Goal: Task Accomplishment & Management: Complete application form

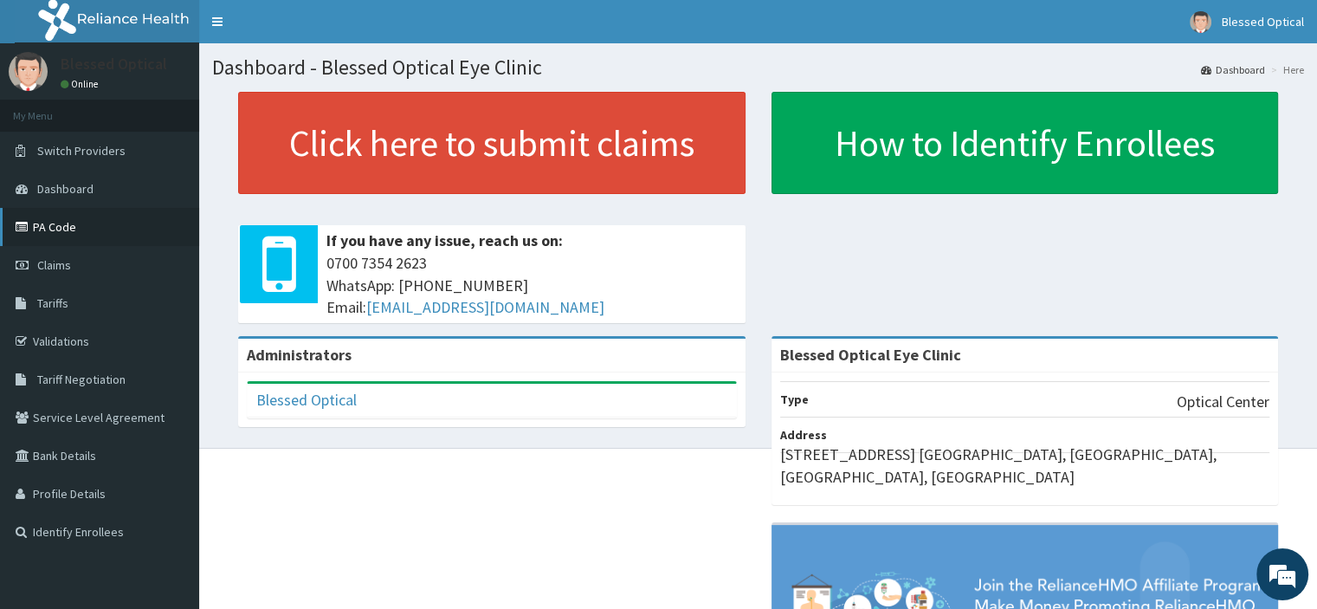
click at [27, 230] on icon at bounding box center [24, 227] width 17 height 12
click at [37, 269] on span "Claims" at bounding box center [54, 265] width 34 height 16
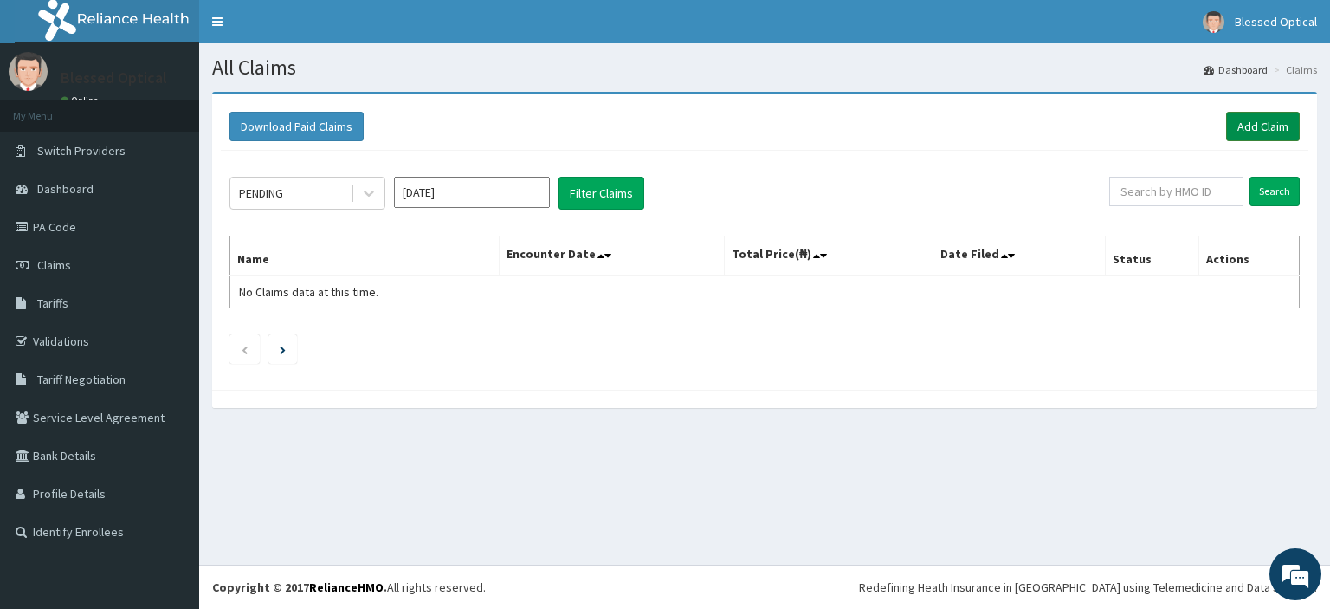
click at [1253, 132] on link "Add Claim" at bounding box center [1263, 126] width 74 height 29
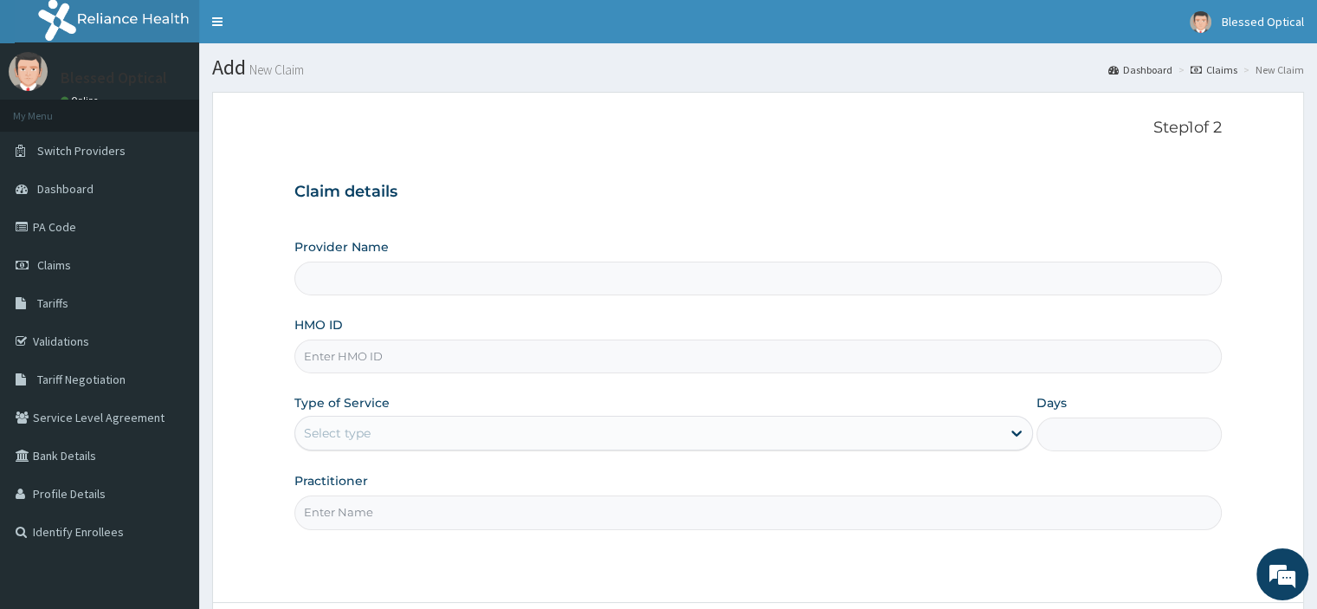
type input "Blessed Optical Eye Clinic"
click at [447, 365] on input "HMO ID" at bounding box center [757, 356] width 926 height 34
paste input "CEA/10006/C"
type input "CEA/10006/C"
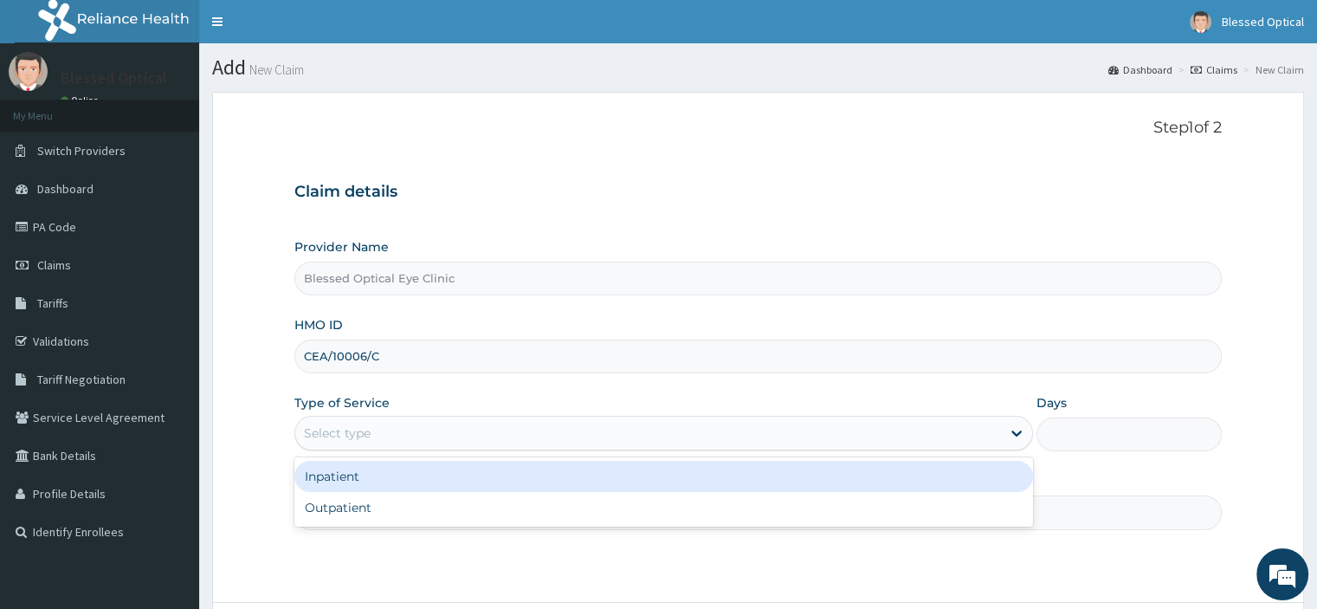
click at [391, 447] on div "Select type" at bounding box center [663, 433] width 739 height 35
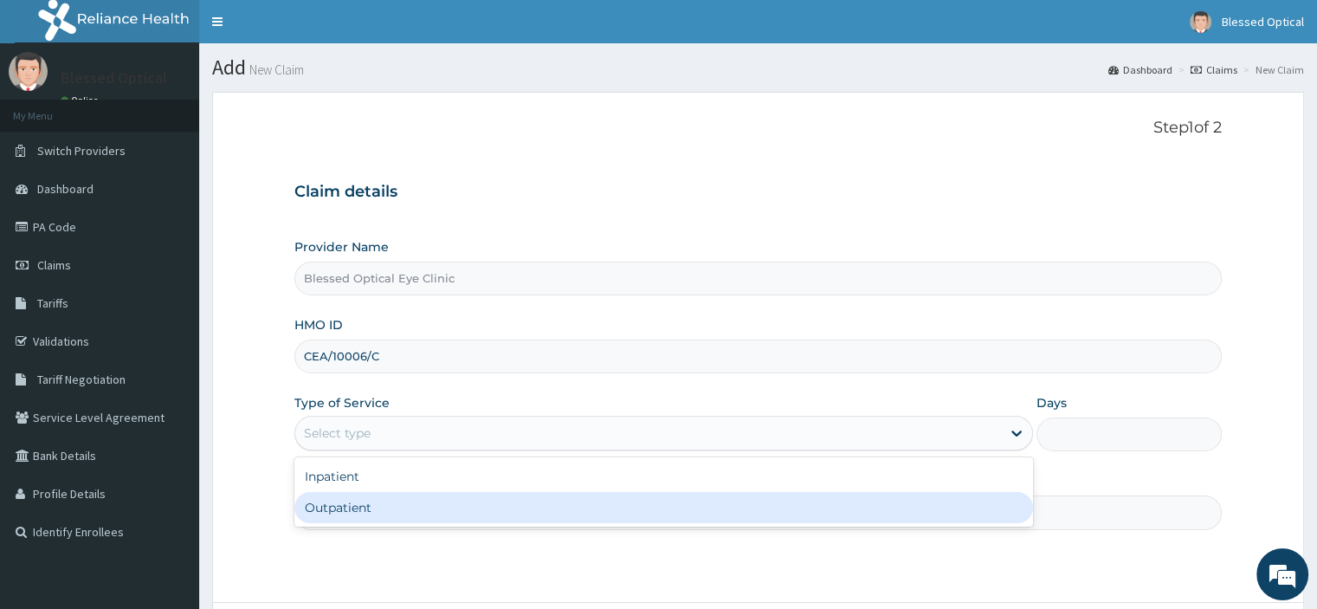
click at [354, 506] on div "Outpatient" at bounding box center [663, 507] width 739 height 31
type input "1"
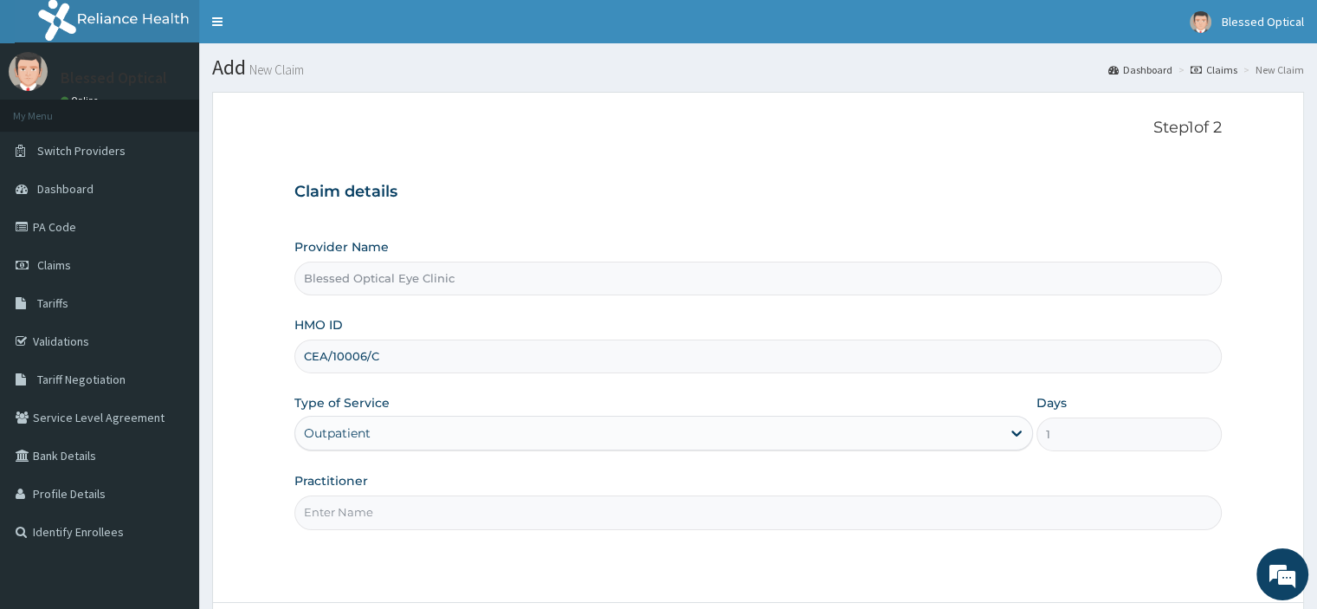
click at [356, 513] on input "Practitioner" at bounding box center [757, 512] width 926 height 34
type input "o"
type input "[PERSON_NAME]"
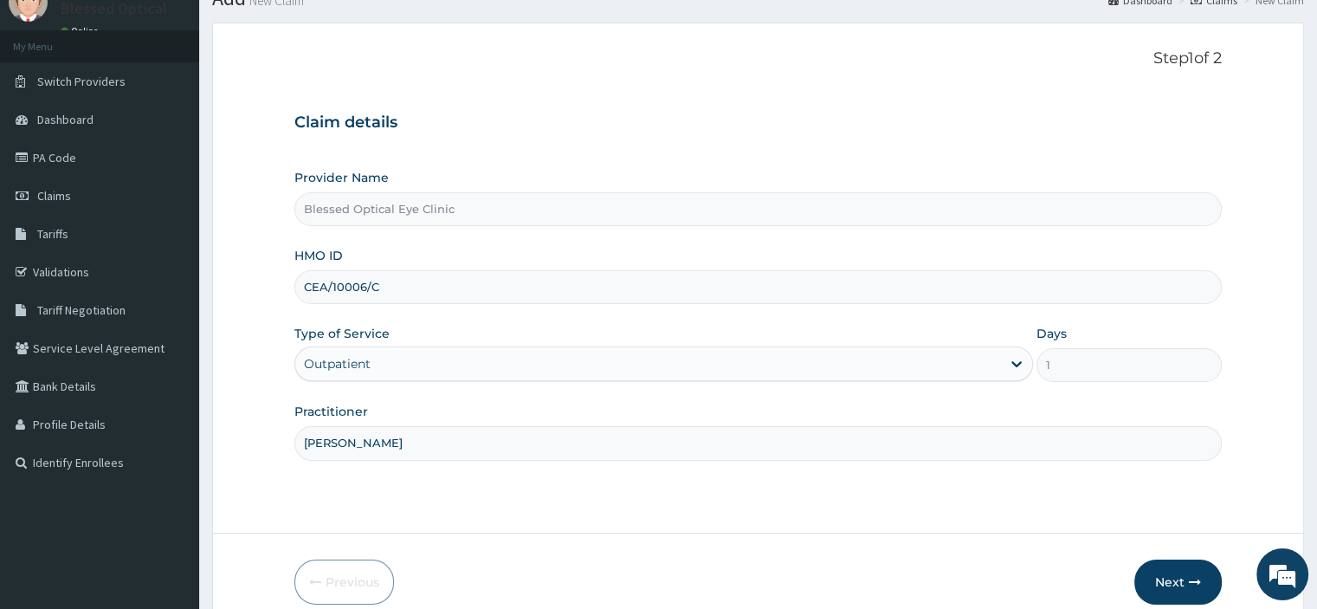
scroll to position [148, 0]
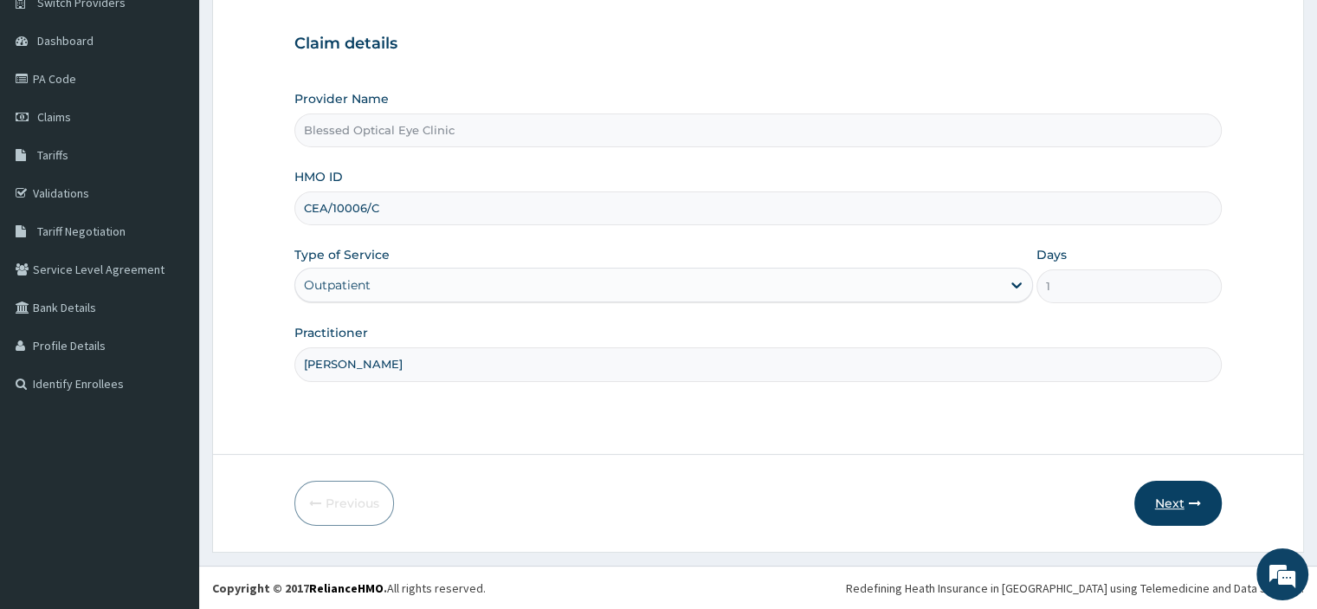
click at [1179, 523] on button "Next" at bounding box center [1177, 503] width 87 height 45
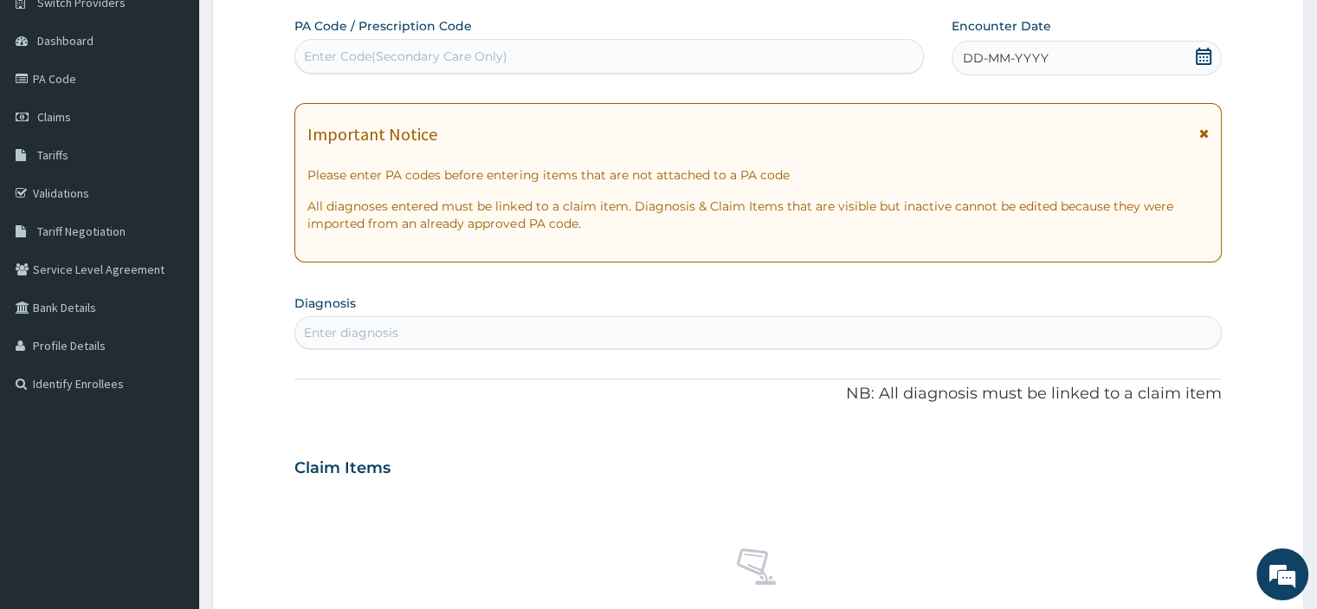
click at [649, 48] on div "Enter Code(Secondary Care Only)" at bounding box center [609, 56] width 628 height 28
paste input "PA/EFE233"
type input "PA/EFE233"
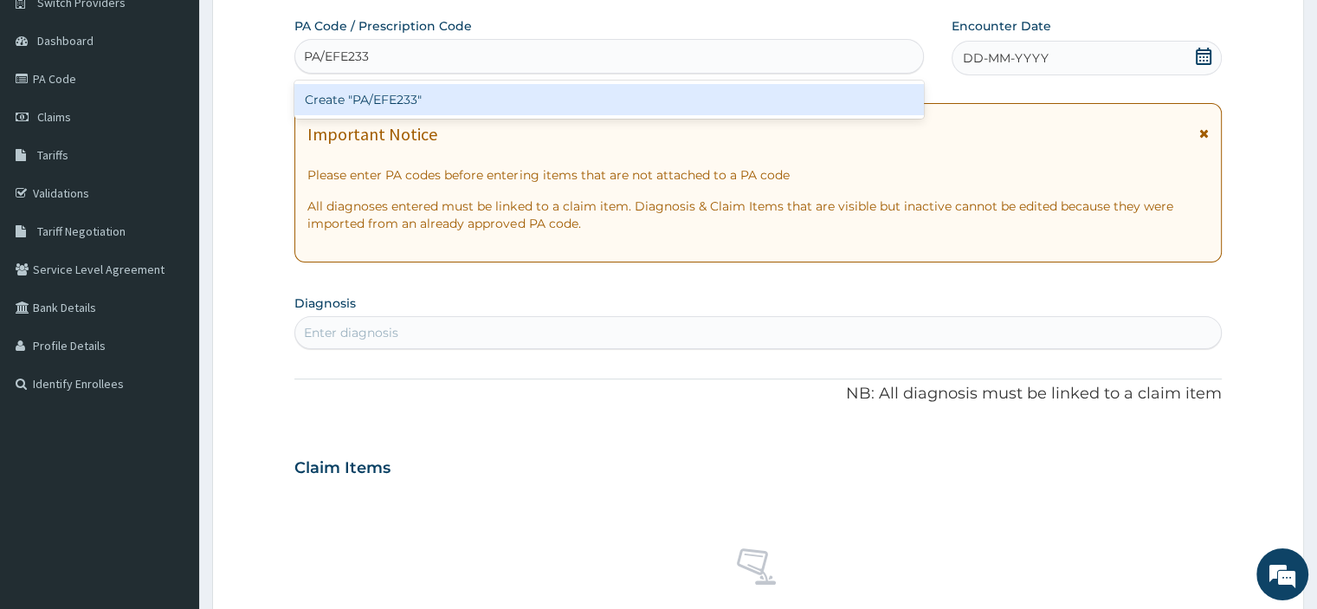
click at [585, 100] on div "Create "PA/EFE233"" at bounding box center [608, 99] width 629 height 31
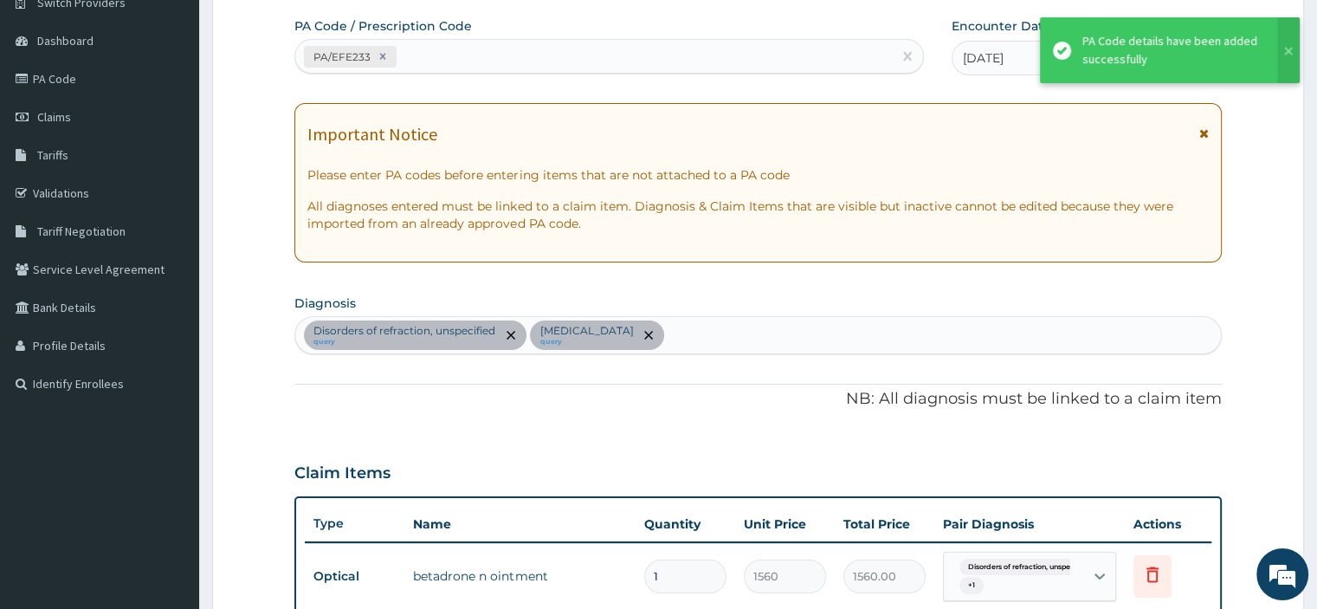
scroll to position [952, 0]
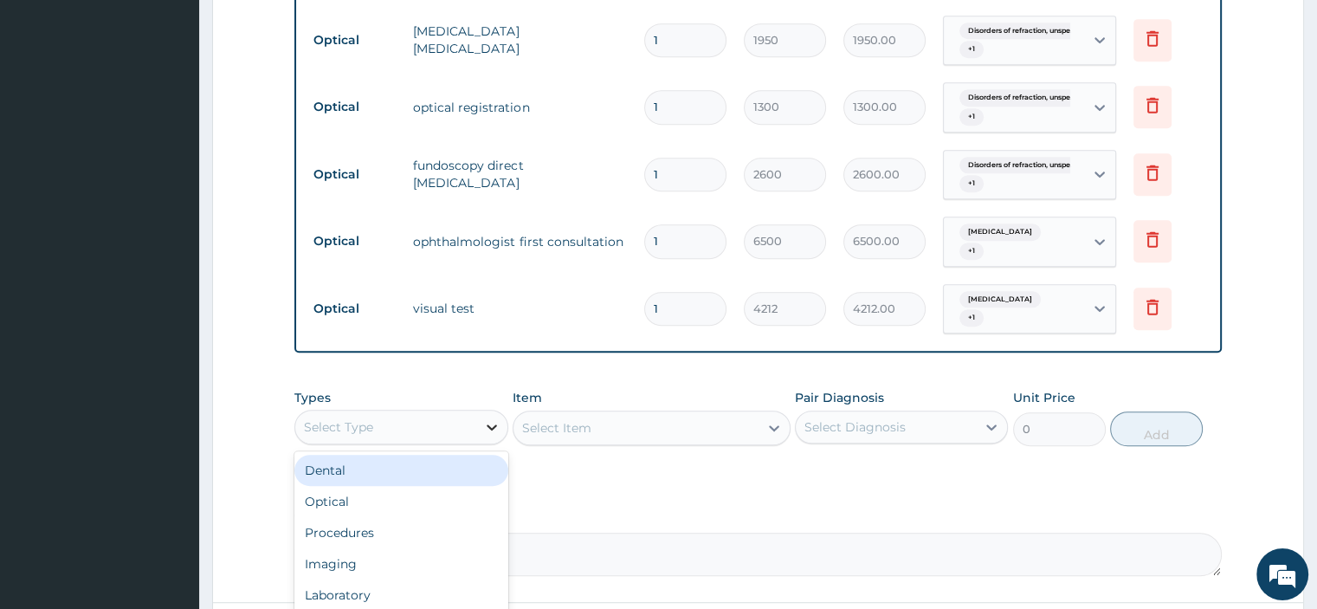
click at [476, 418] on div at bounding box center [491, 426] width 31 height 31
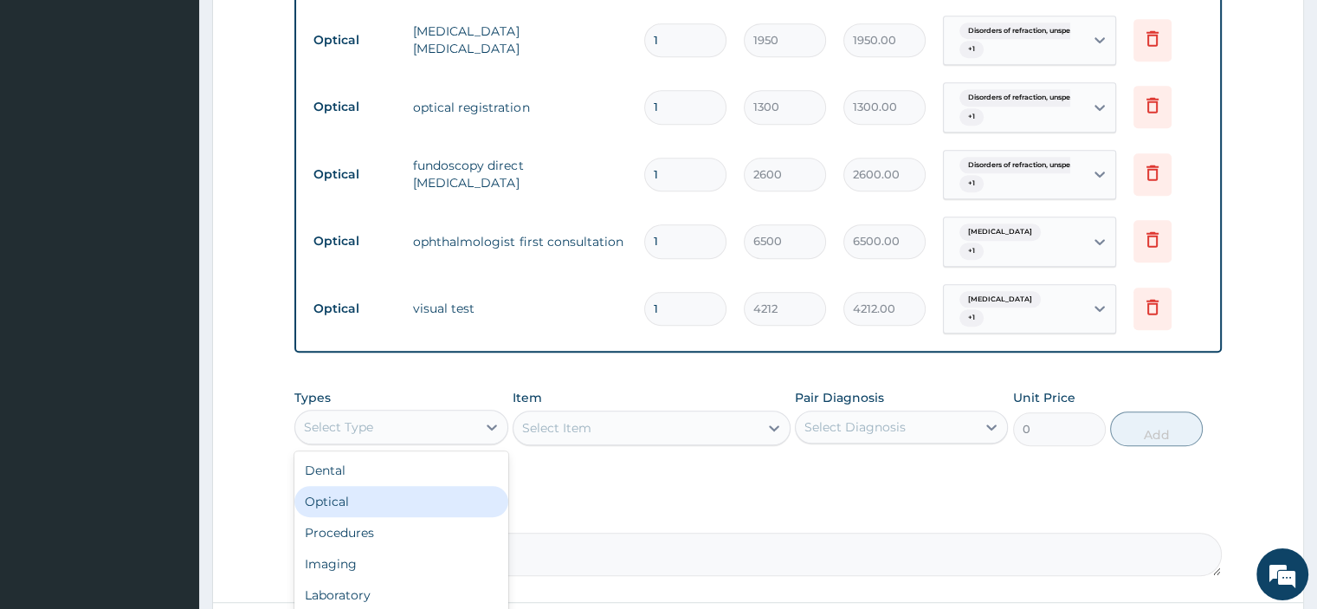
click at [400, 494] on div "Optical" at bounding box center [400, 501] width 213 height 31
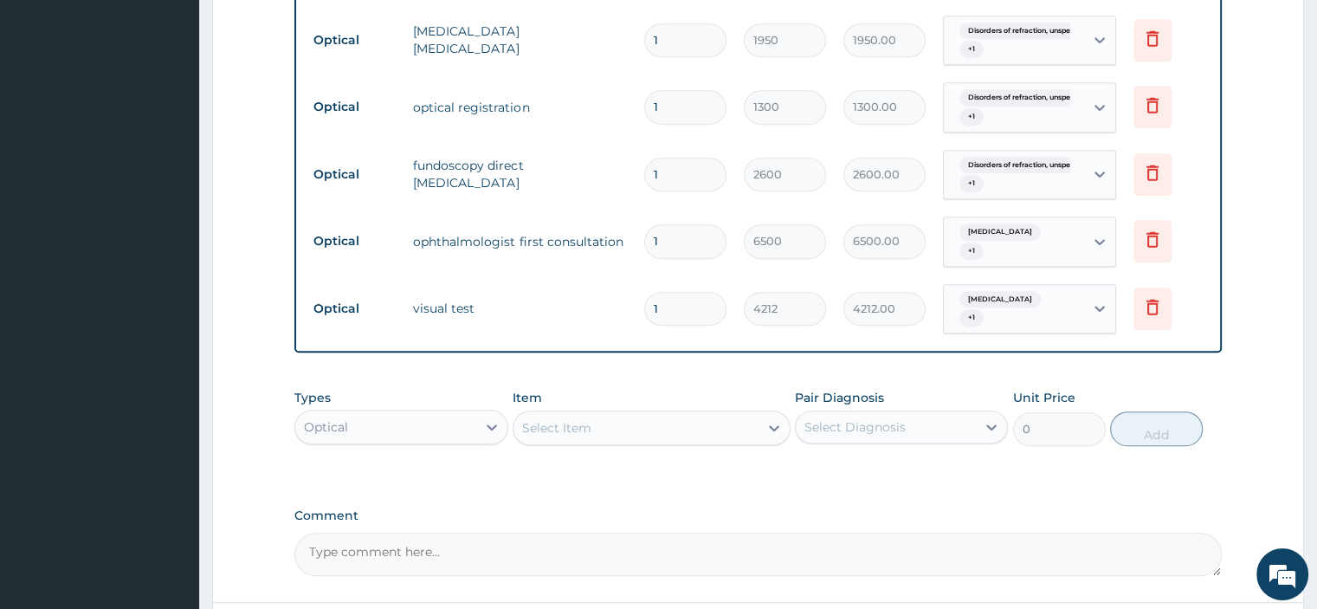
click at [556, 432] on div "Select Item" at bounding box center [635, 428] width 245 height 28
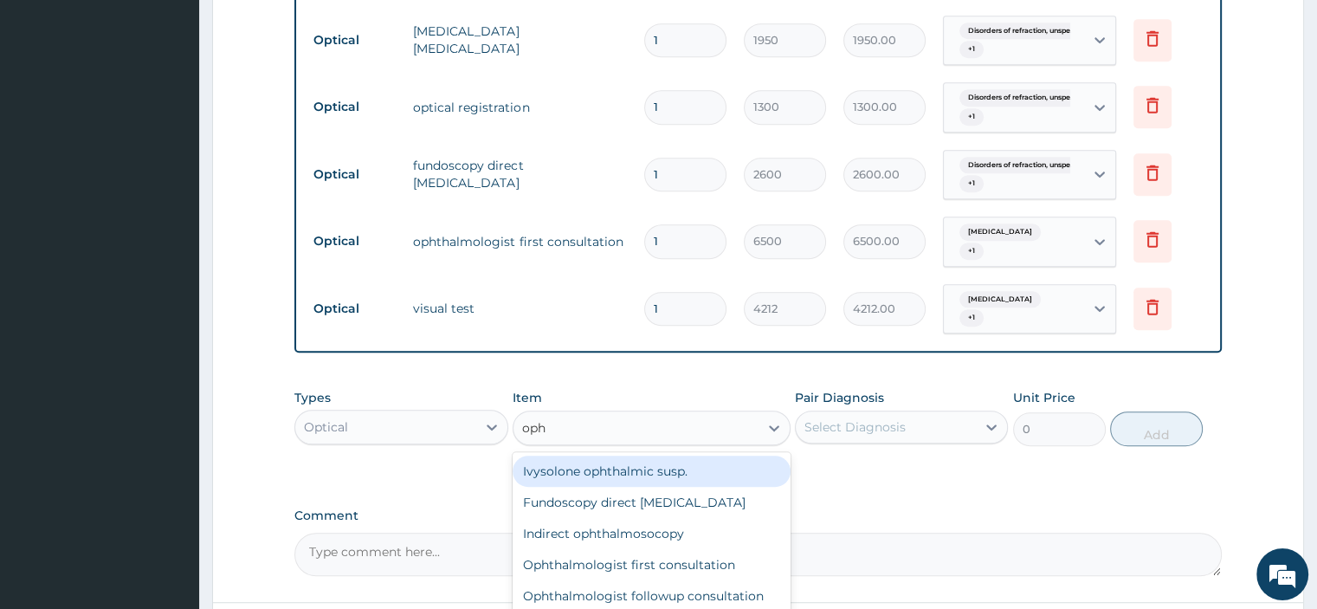
type input "opht"
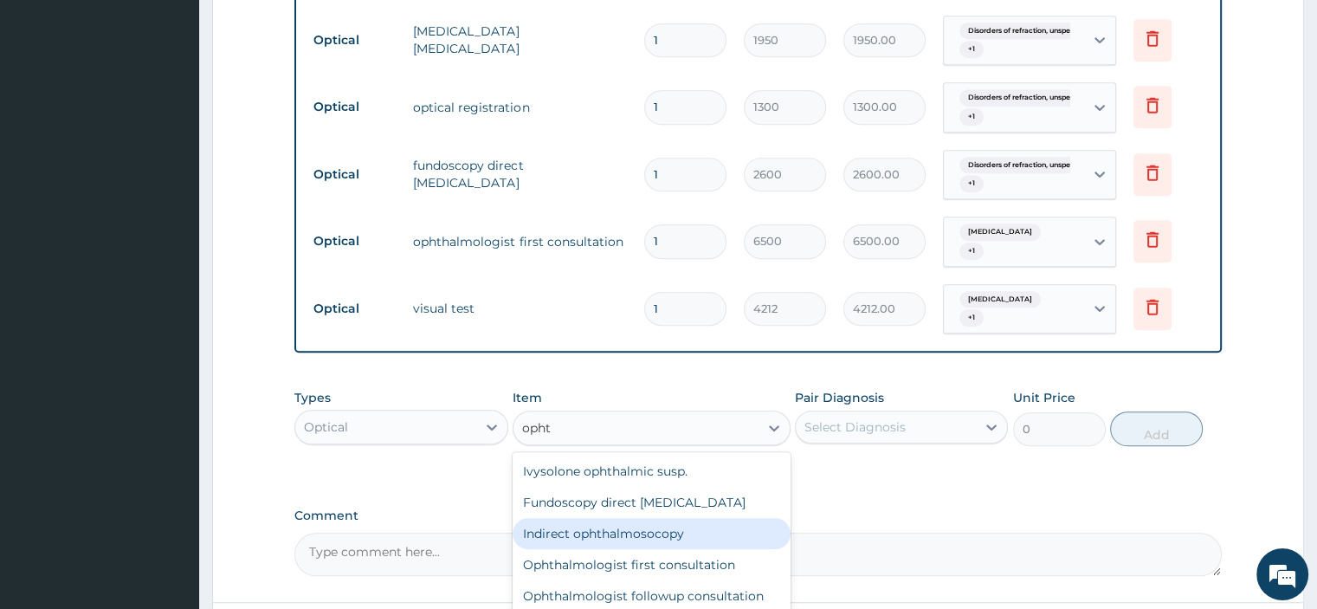
click at [559, 522] on div "Indirect ophthalmosocopy" at bounding box center [652, 533] width 278 height 31
type input "10400"
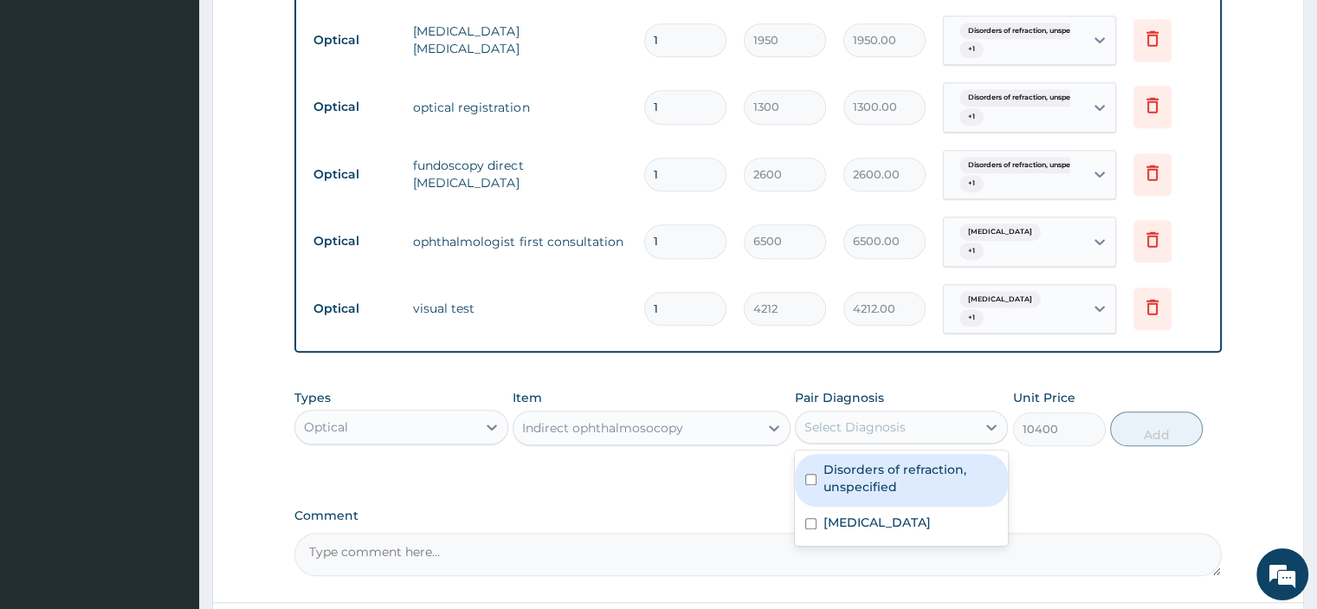
click at [893, 418] on div "Select Diagnosis" at bounding box center [854, 426] width 101 height 17
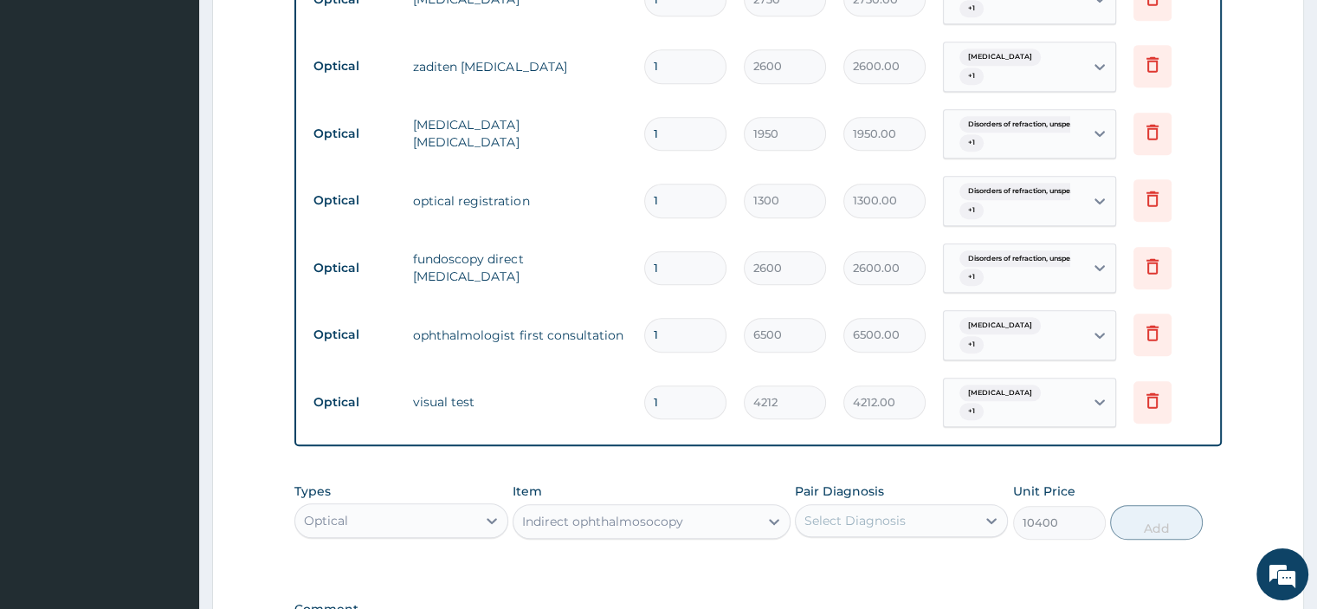
scroll to position [1095, 0]
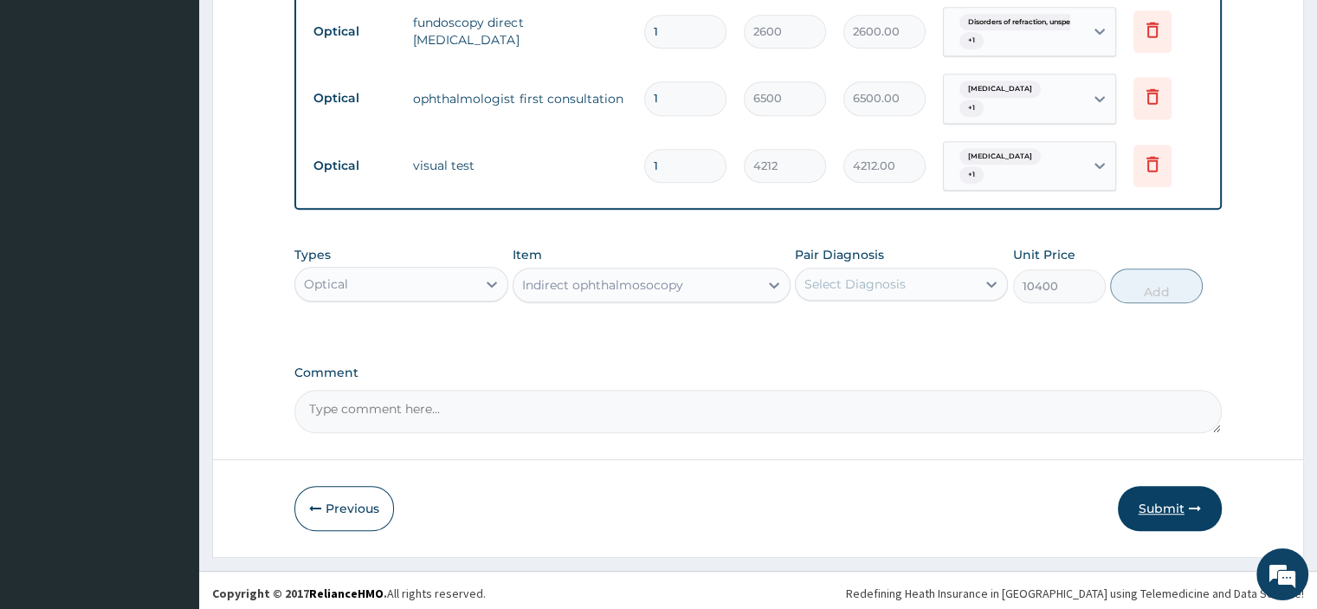
click at [1181, 488] on button "Submit" at bounding box center [1170, 508] width 104 height 45
